Goal: Information Seeking & Learning: Learn about a topic

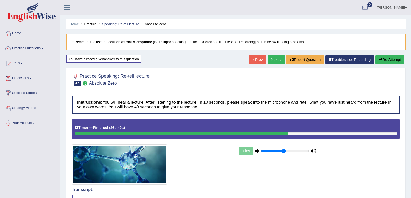
click at [273, 60] on link "Next »" at bounding box center [275, 59] width 17 height 9
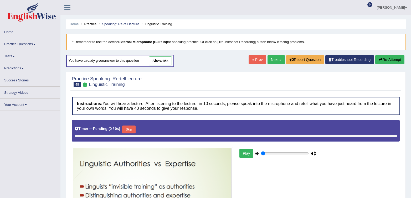
type input "0.5"
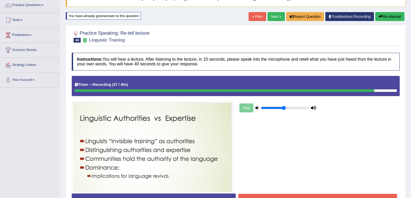
scroll to position [79, 0]
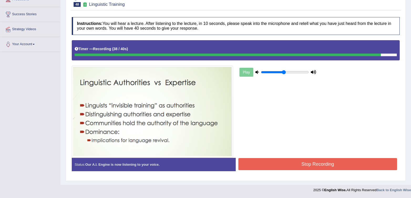
click at [330, 157] on div "Play" at bounding box center [235, 99] width 333 height 118
click at [327, 159] on button "Stop Recording" at bounding box center [317, 164] width 159 height 12
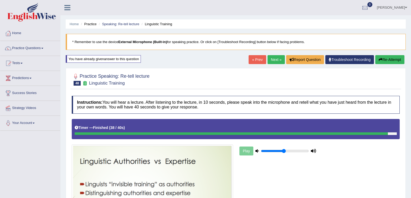
scroll to position [4, 0]
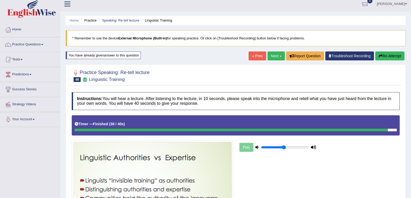
click at [394, 57] on button "Re-Attempt" at bounding box center [389, 55] width 29 height 9
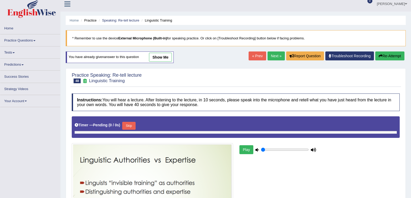
type input "0.5"
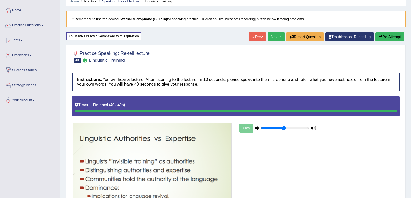
scroll to position [20, 0]
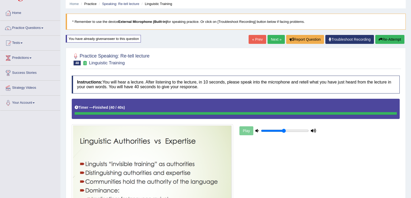
click at [279, 37] on link "Next »" at bounding box center [275, 39] width 17 height 9
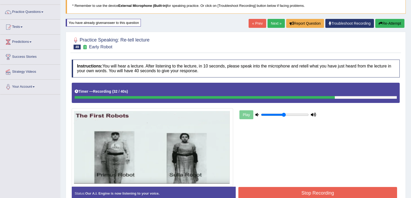
scroll to position [78, 0]
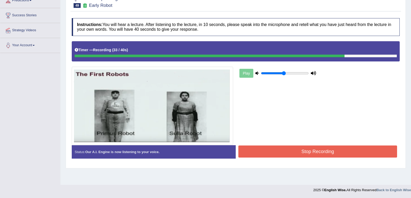
click at [262, 151] on button "Stop Recording" at bounding box center [317, 151] width 159 height 12
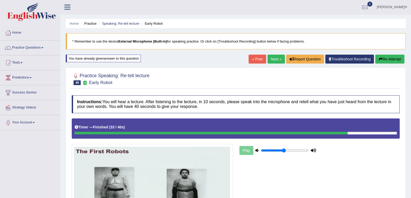
scroll to position [0, 0]
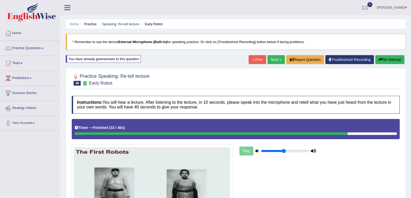
click at [280, 63] on link "Next »" at bounding box center [275, 59] width 17 height 9
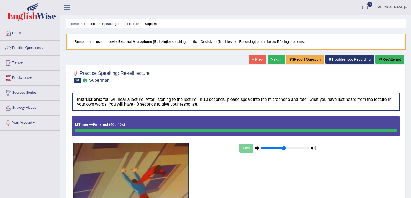
click at [275, 61] on link "Next »" at bounding box center [275, 59] width 17 height 9
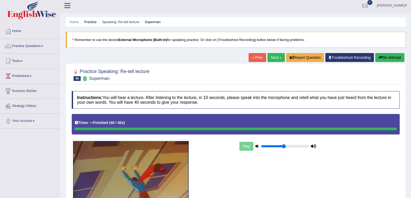
scroll to position [3, 0]
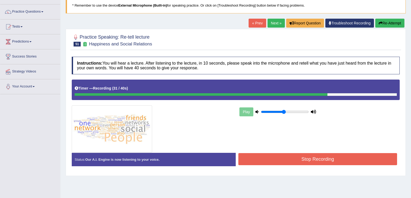
scroll to position [41, 0]
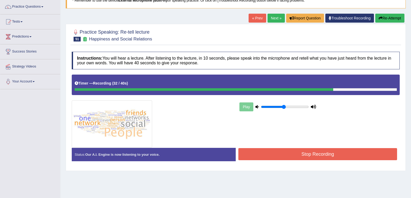
click at [312, 158] on button "Stop Recording" at bounding box center [317, 154] width 159 height 12
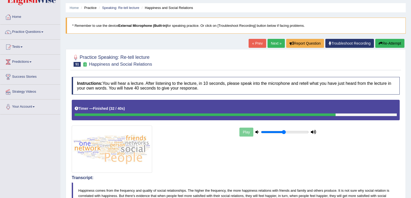
scroll to position [0, 0]
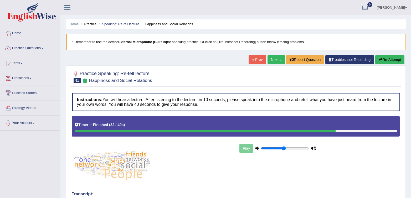
click at [267, 63] on link "Next »" at bounding box center [275, 59] width 17 height 9
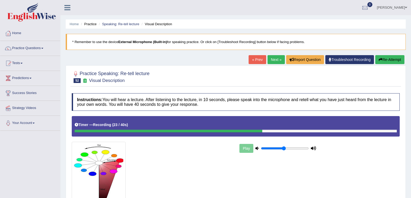
click at [368, 60] on link "Troubleshoot Recording" at bounding box center [349, 59] width 49 height 9
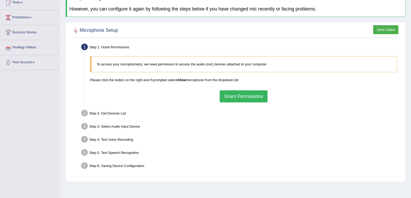
scroll to position [66, 0]
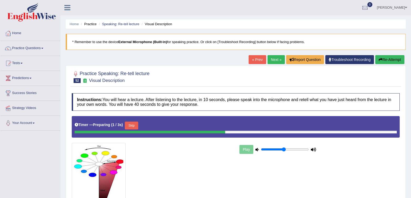
scroll to position [78, 0]
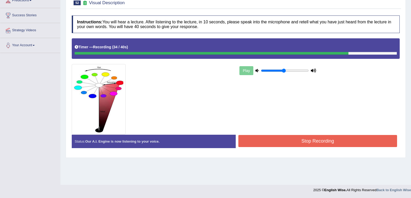
click at [294, 141] on button "Stop Recording" at bounding box center [317, 141] width 159 height 12
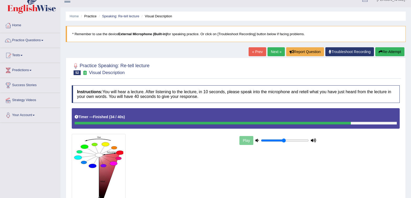
scroll to position [0, 0]
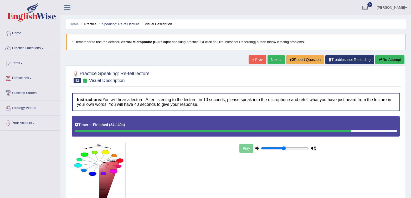
click at [274, 60] on link "Next »" at bounding box center [275, 59] width 17 height 9
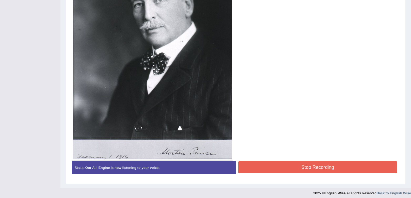
scroll to position [222, 0]
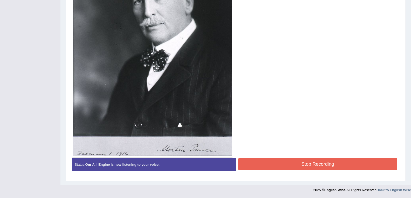
click at [301, 162] on button "Stop Recording" at bounding box center [317, 164] width 159 height 12
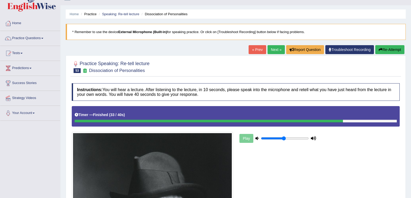
scroll to position [0, 0]
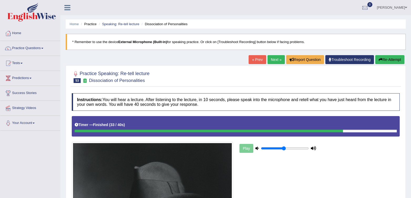
click at [383, 61] on button "Re-Attempt" at bounding box center [389, 59] width 29 height 9
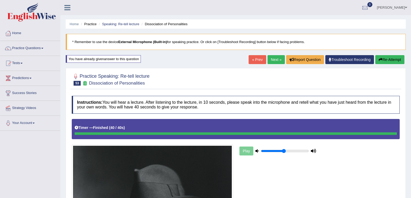
click at [268, 58] on link "Next »" at bounding box center [275, 59] width 17 height 9
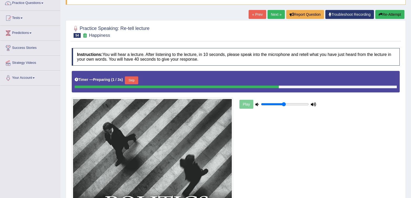
scroll to position [54, 0]
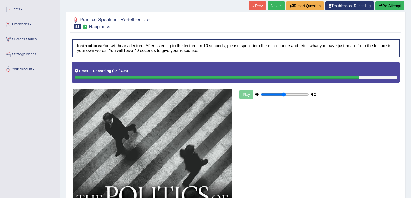
click at [353, 124] on div "Play" at bounding box center [235, 196] width 333 height 269
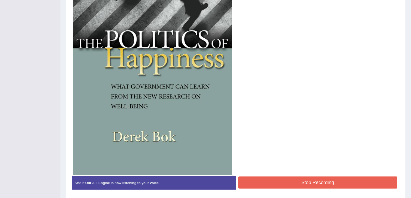
scroll to position [228, 0]
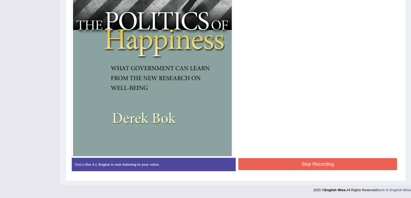
click at [313, 167] on button "Stop Recording" at bounding box center [317, 164] width 159 height 12
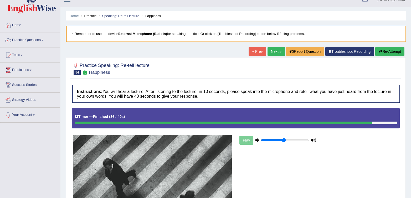
scroll to position [6, 0]
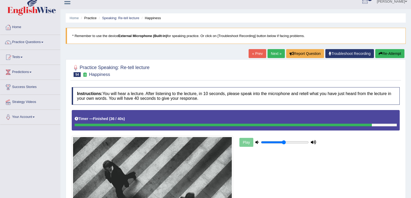
click at [278, 55] on link "Next »" at bounding box center [275, 53] width 17 height 9
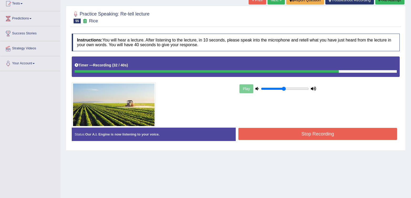
scroll to position [78, 0]
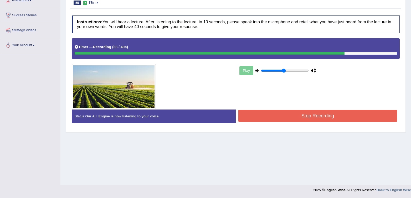
click at [299, 121] on button "Stop Recording" at bounding box center [317, 116] width 159 height 12
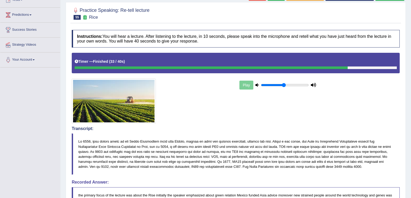
scroll to position [0, 0]
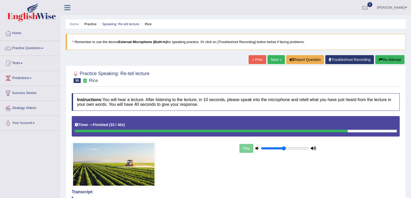
click at [271, 59] on link "Next »" at bounding box center [275, 59] width 17 height 9
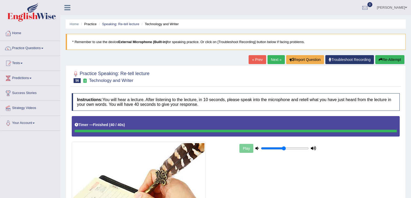
click at [272, 63] on link "Next »" at bounding box center [275, 59] width 17 height 9
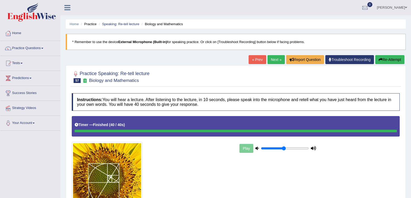
click at [272, 57] on link "Next »" at bounding box center [275, 59] width 17 height 9
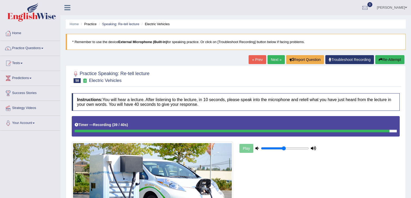
scroll to position [78, 0]
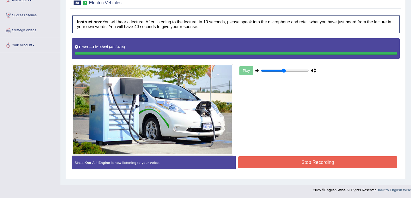
click at [257, 164] on div "Instructions: You will hear a lecture. After listening to the lecture, in 10 se…" at bounding box center [235, 94] width 330 height 163
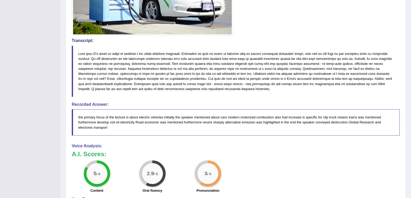
scroll to position [196, 0]
